Goal: Subscribe to service/newsletter

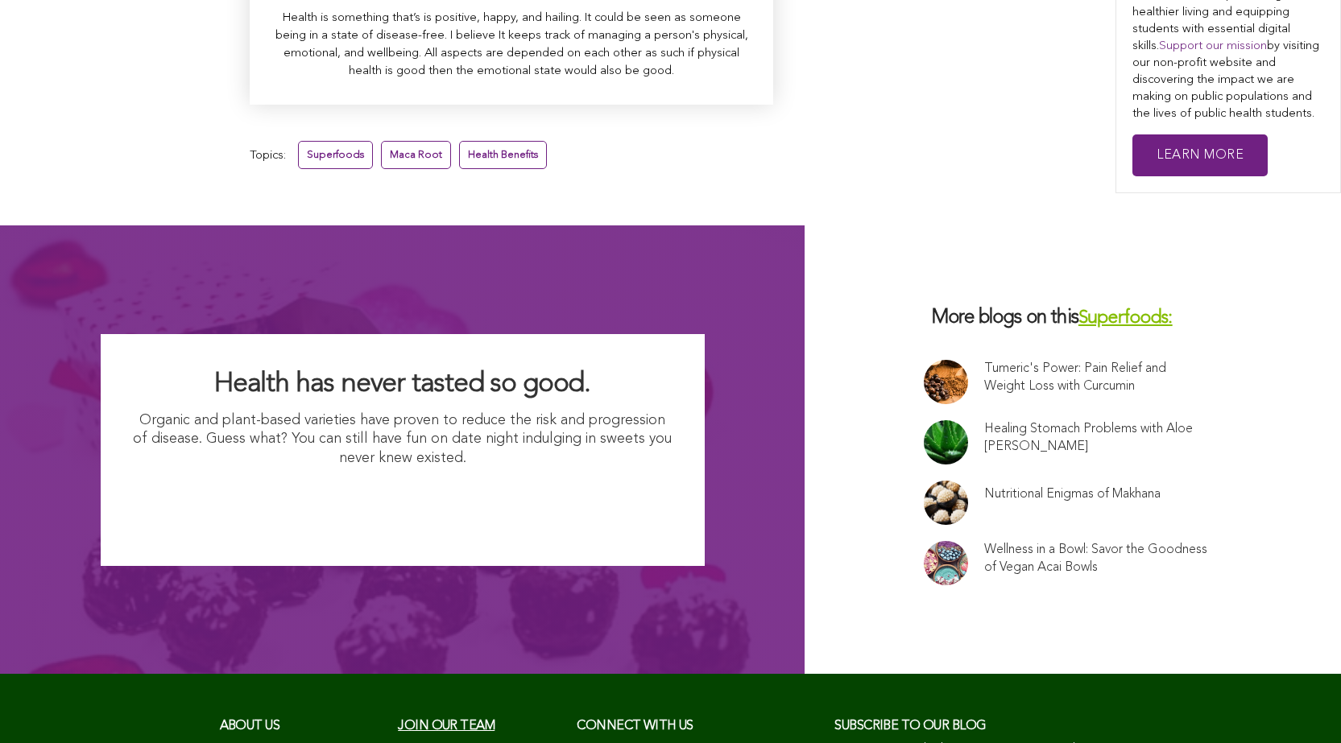
scroll to position [10519, 0]
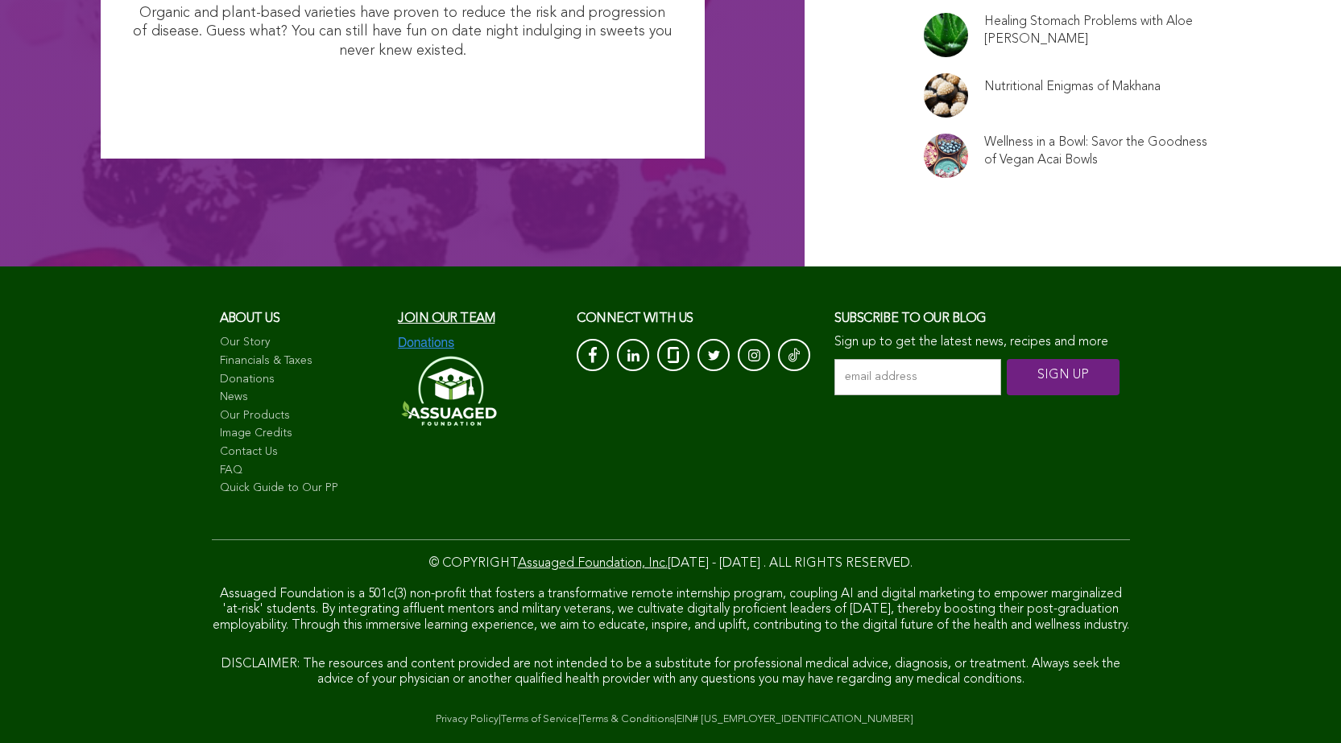
click at [834, 359] on input "email address *" at bounding box center [917, 377] width 167 height 36
click at [1006, 359] on input "SIGN UP" at bounding box center [1062, 377] width 113 height 36
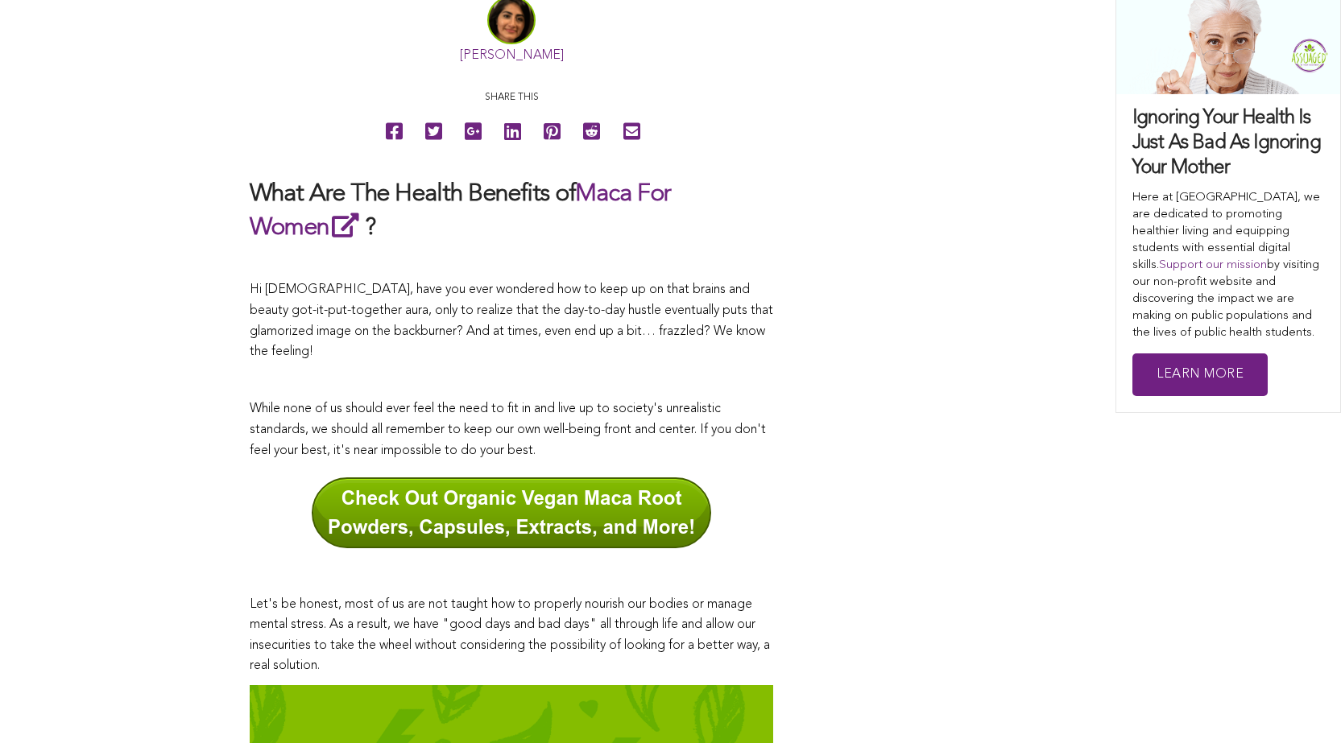
scroll to position [779, 0]
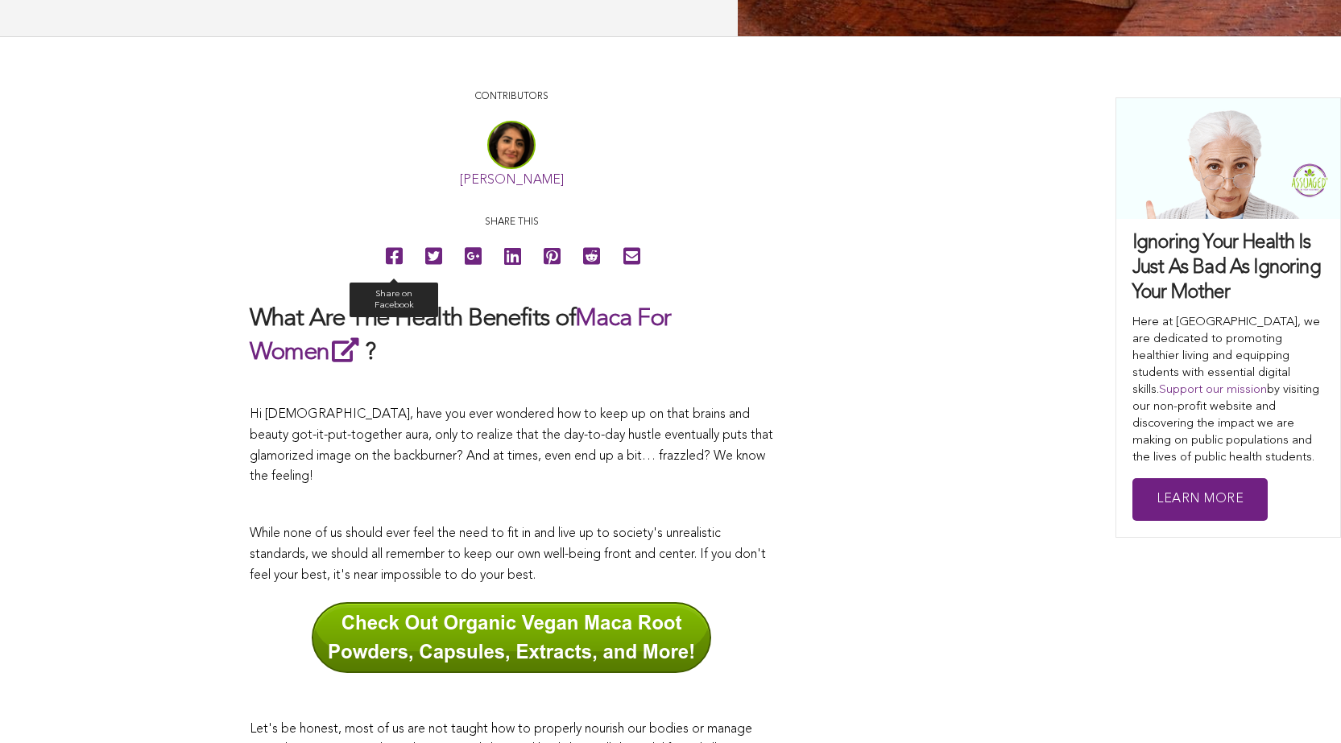
click at [386, 275] on icon at bounding box center [394, 256] width 17 height 36
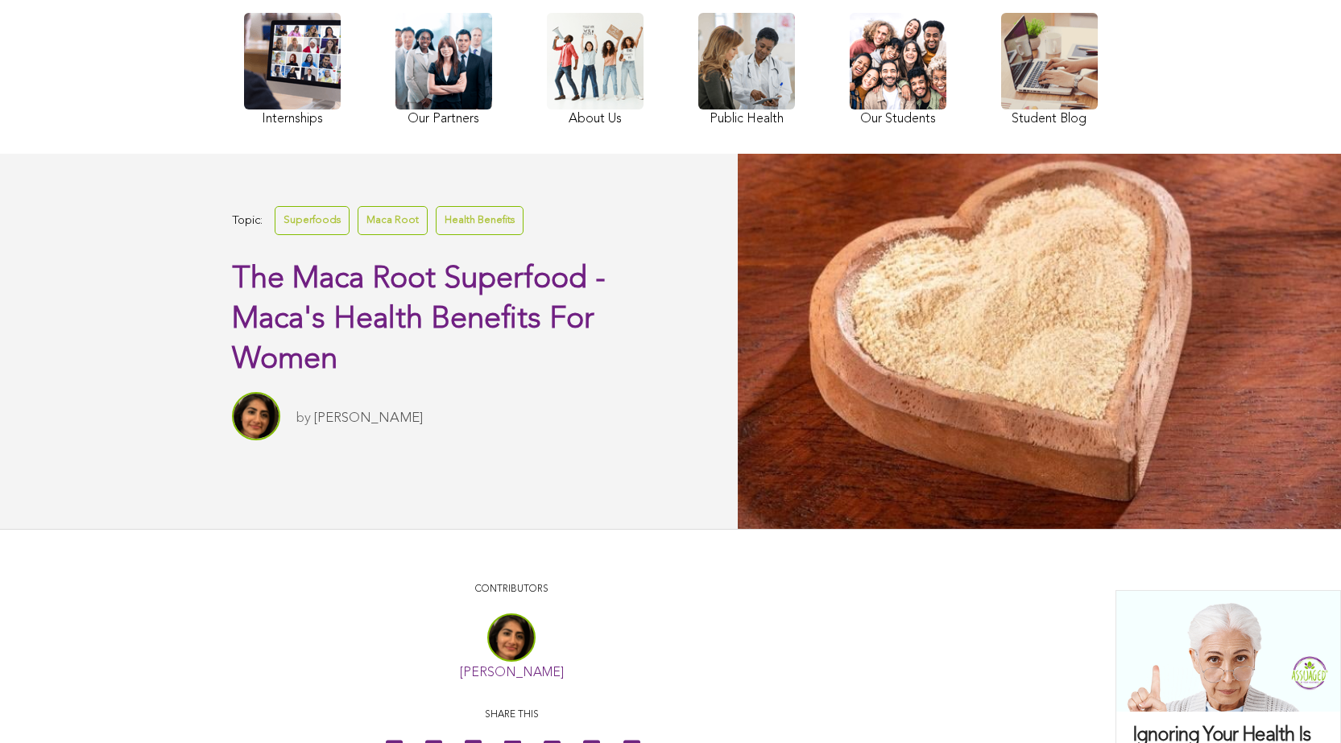
scroll to position [136, 0]
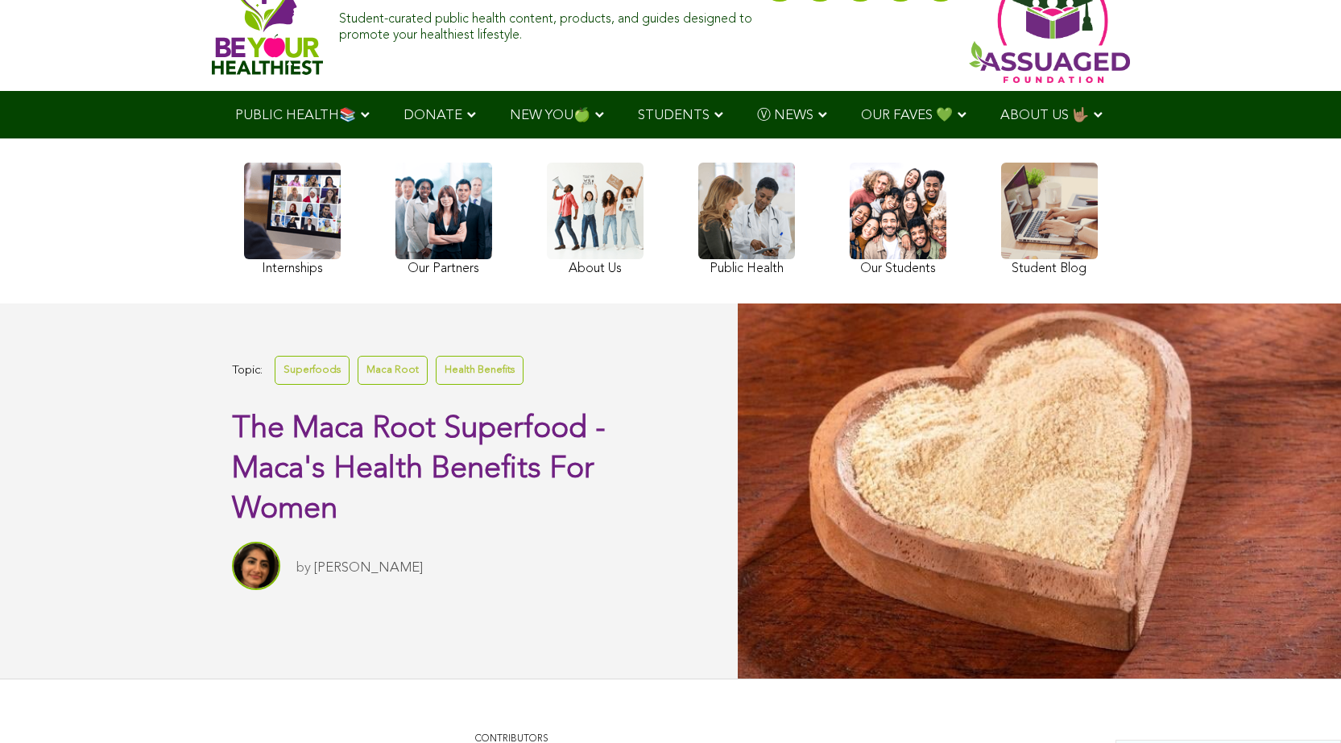
click at [698, 260] on link at bounding box center [746, 222] width 97 height 118
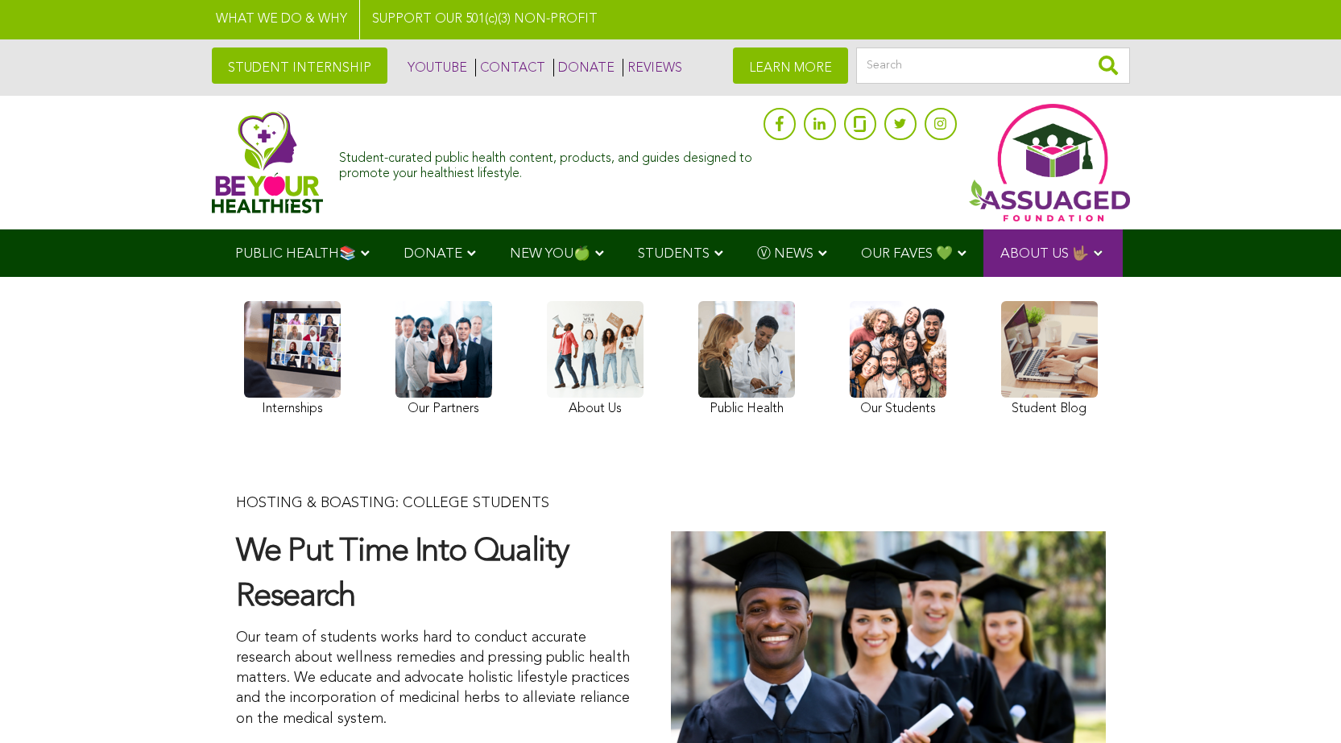
click at [212, 158] on img at bounding box center [268, 162] width 112 height 102
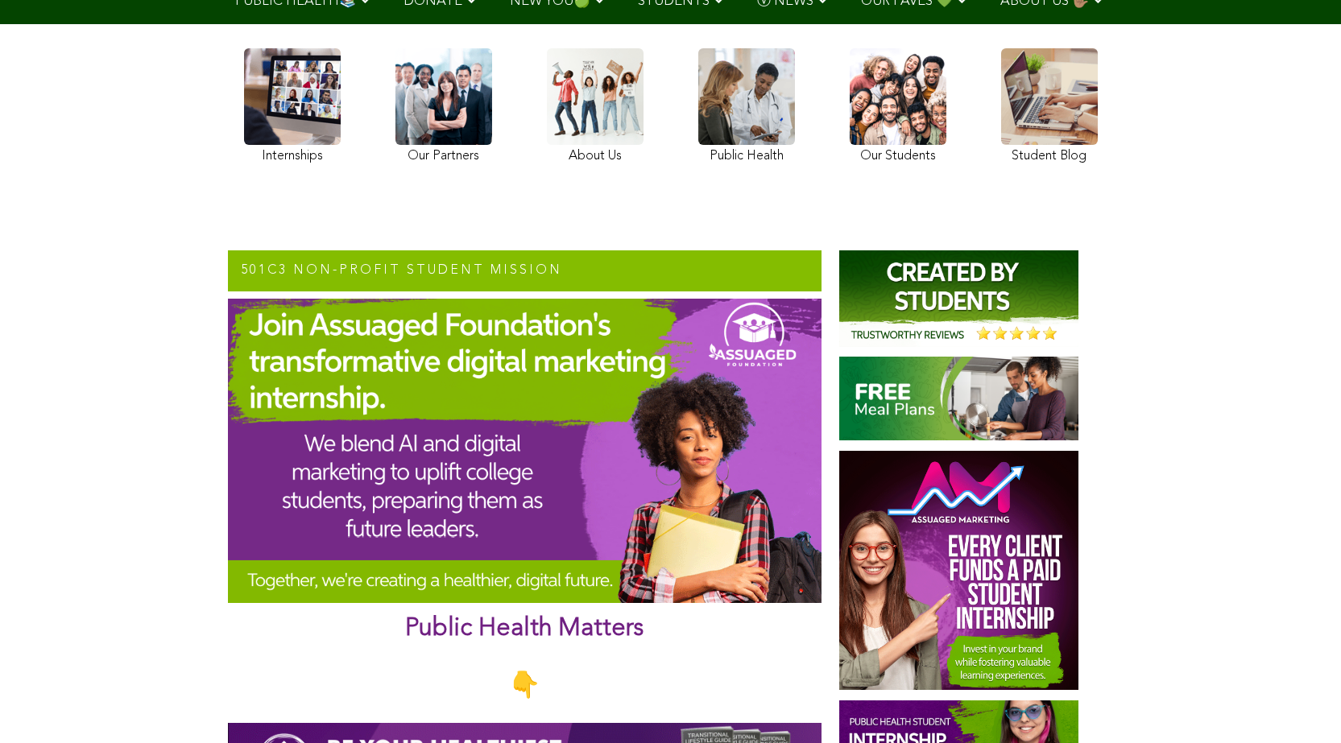
scroll to position [165, 0]
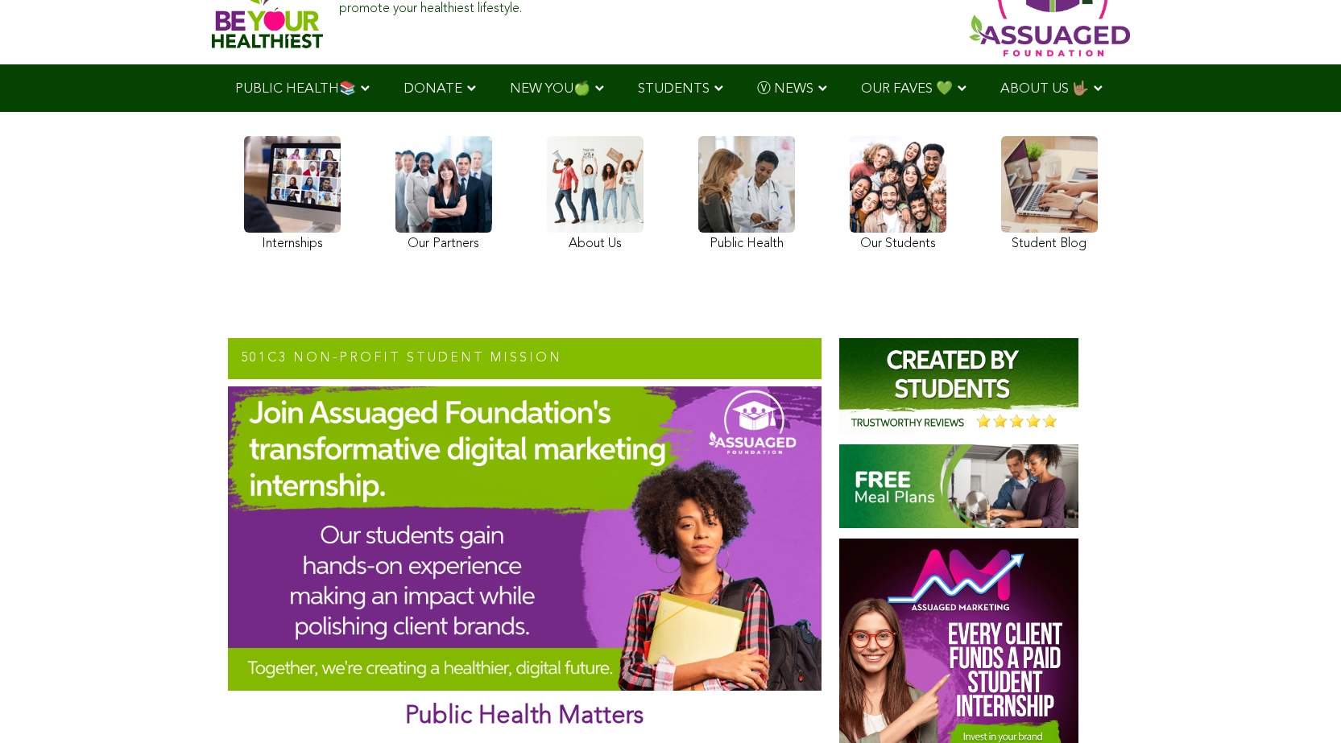
click at [244, 227] on link at bounding box center [292, 196] width 97 height 120
